Goal: Task Accomplishment & Management: Complete application form

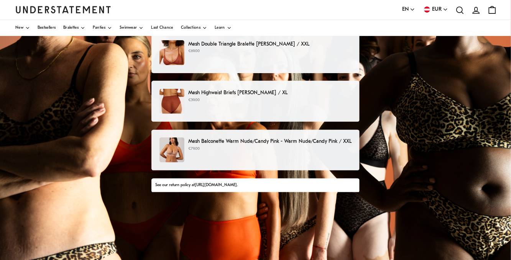
scroll to position [115, 0]
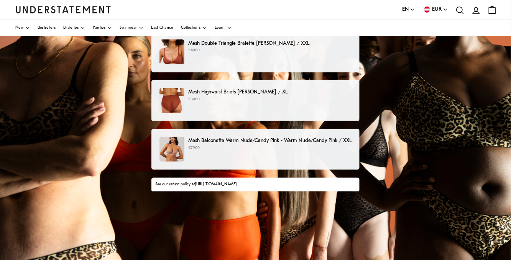
click at [221, 138] on p "Mesh Balconette Warm Nude/Candy Pink - Warm Nude/Candy Pink / XXL" at bounding box center [269, 141] width 163 height 8
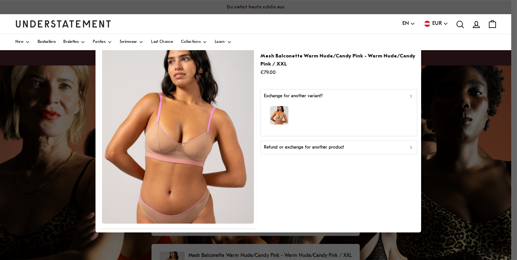
click at [411, 149] on icon "button" at bounding box center [411, 147] width 5 height 5
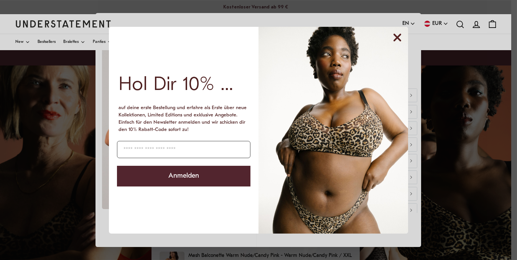
click at [400, 36] on circle "Close dialog" at bounding box center [397, 37] width 15 height 15
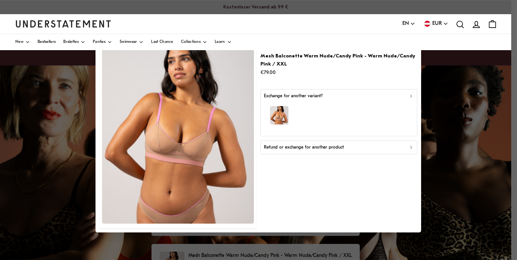
click at [402, 98] on div "Exchange for another variant?" at bounding box center [339, 96] width 150 height 7
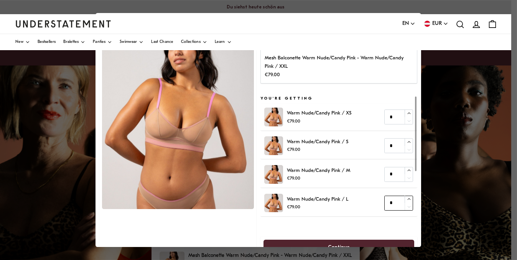
type input "*"
click at [407, 197] on icon "button" at bounding box center [409, 199] width 5 height 5
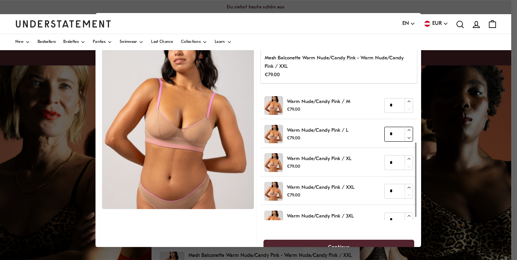
scroll to position [77, 0]
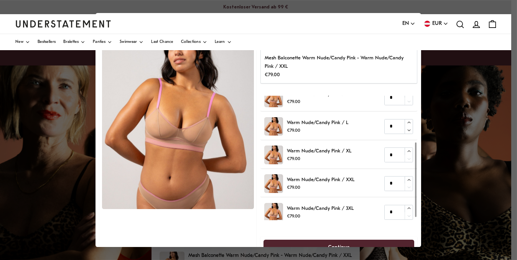
click at [366, 243] on span "Continue" at bounding box center [339, 247] width 134 height 14
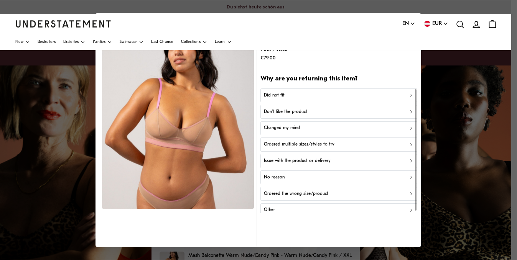
click at [375, 94] on div "Did not fit" at bounding box center [339, 95] width 150 height 7
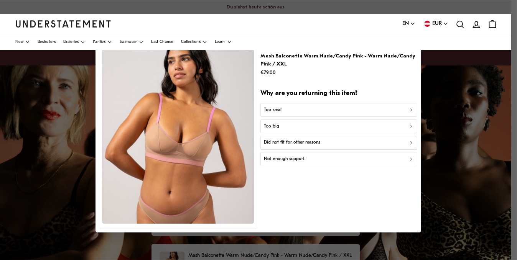
click at [414, 125] on button "Too big" at bounding box center [338, 127] width 157 height 14
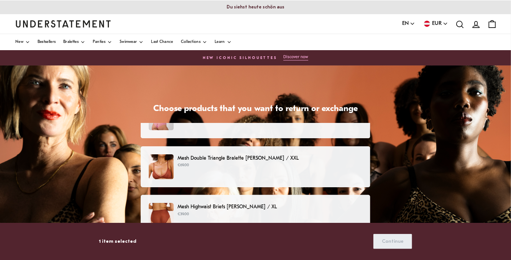
click at [252, 155] on p "Mesh Double Triangle Bralette [PERSON_NAME] / XXL" at bounding box center [270, 159] width 185 height 8
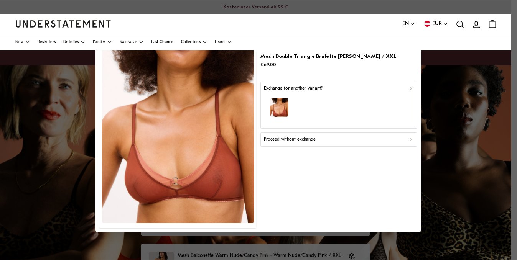
click at [408, 87] on div "Exchange for another variant?" at bounding box center [339, 88] width 150 height 7
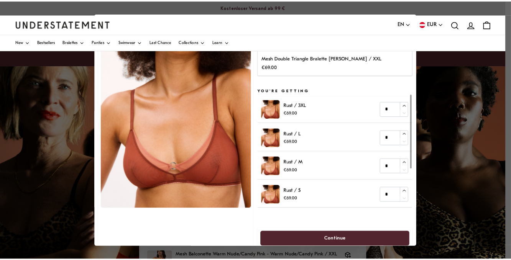
scroll to position [38, 0]
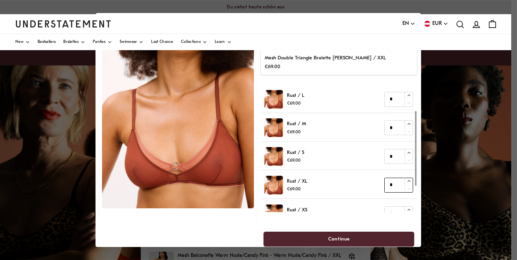
type input "*"
click at [407, 181] on icon "button" at bounding box center [409, 181] width 5 height 5
click at [374, 241] on span "Continue" at bounding box center [339, 239] width 134 height 14
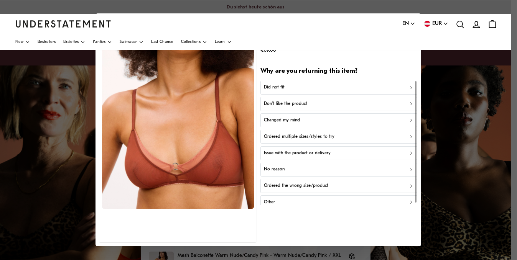
click at [407, 86] on div "Did not fit" at bounding box center [339, 87] width 150 height 7
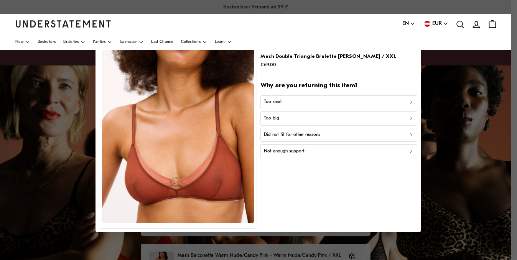
click at [373, 117] on div "Too big" at bounding box center [339, 118] width 150 height 7
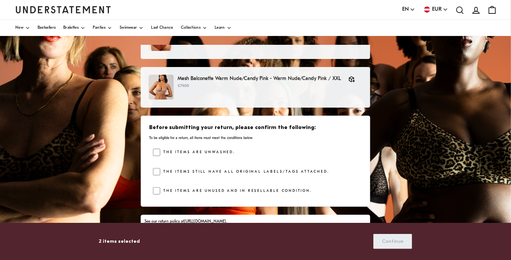
scroll to position [153, 0]
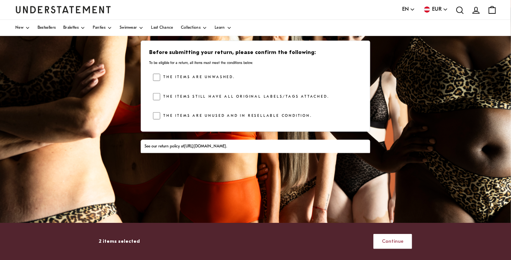
click at [403, 240] on span "Continue" at bounding box center [393, 242] width 22 height 14
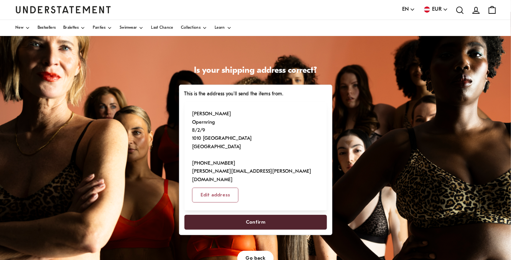
scroll to position [77, 0]
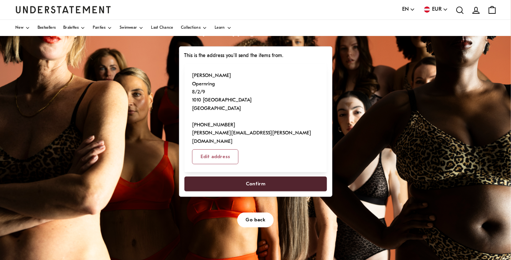
click at [263, 177] on span "Confirm" at bounding box center [256, 184] width 20 height 14
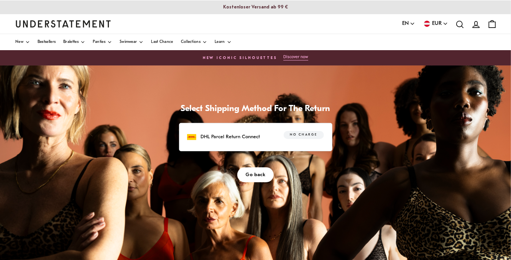
click at [240, 134] on p "DHL Parcel Return Connect" at bounding box center [230, 137] width 59 height 8
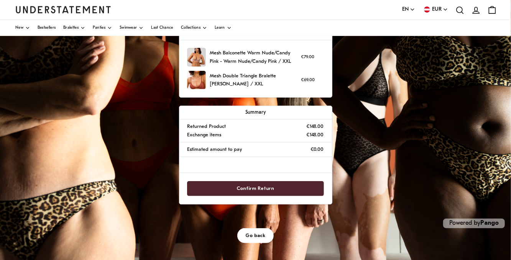
scroll to position [188, 0]
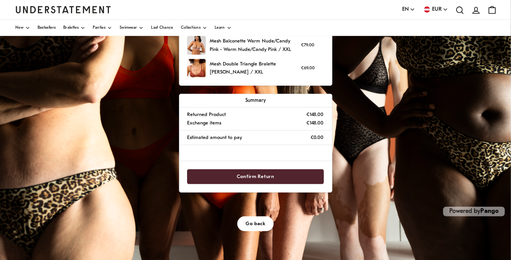
click at [250, 176] on span "Confirm Return" at bounding box center [256, 177] width 38 height 14
